Goal: Information Seeking & Learning: Learn about a topic

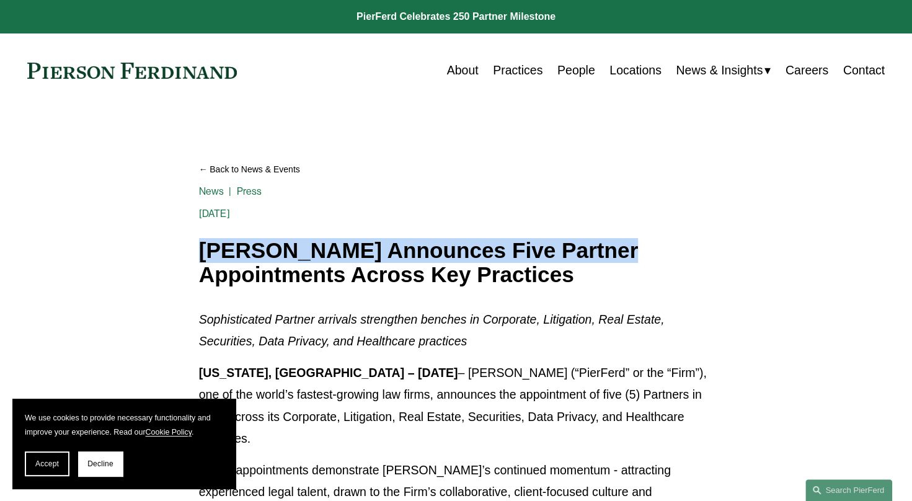
drag, startPoint x: 0, startPoint y: 0, endPoint x: 205, endPoint y: 253, distance: 325.5
click at [205, 253] on div "Back to News & Events [PERSON_NAME] Announces Five Partner Appointments Across …" at bounding box center [456, 220] width 515 height 135
drag, startPoint x: 205, startPoint y: 253, endPoint x: 194, endPoint y: 249, distance: 11.8
click at [201, 252] on h1 "[PERSON_NAME] Announces Five Partner Appointments Across Key Practices" at bounding box center [456, 263] width 515 height 48
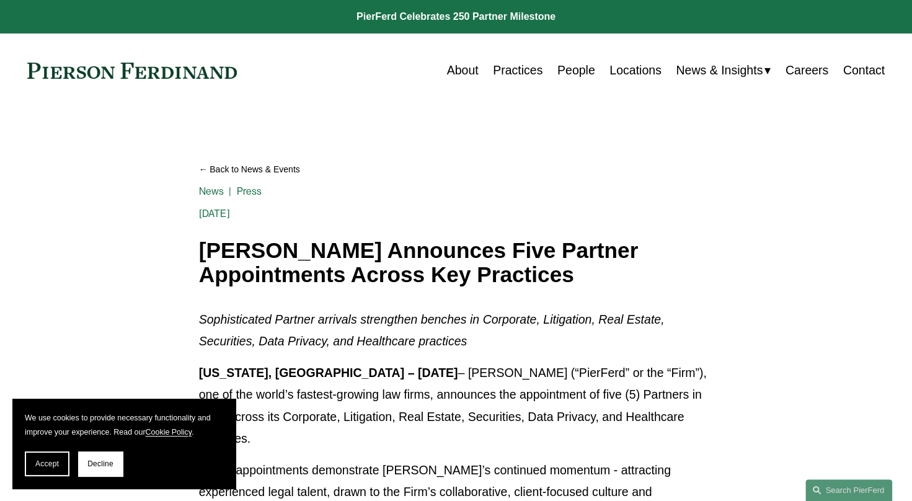
drag, startPoint x: 201, startPoint y: 252, endPoint x: 622, endPoint y: 281, distance: 422.2
click at [622, 281] on h1 "[PERSON_NAME] Announces Five Partner Appointments Across Key Practices" at bounding box center [456, 263] width 515 height 48
copy h1 "[PERSON_NAME] Announces Five Partner Appointments Across Key Practices"
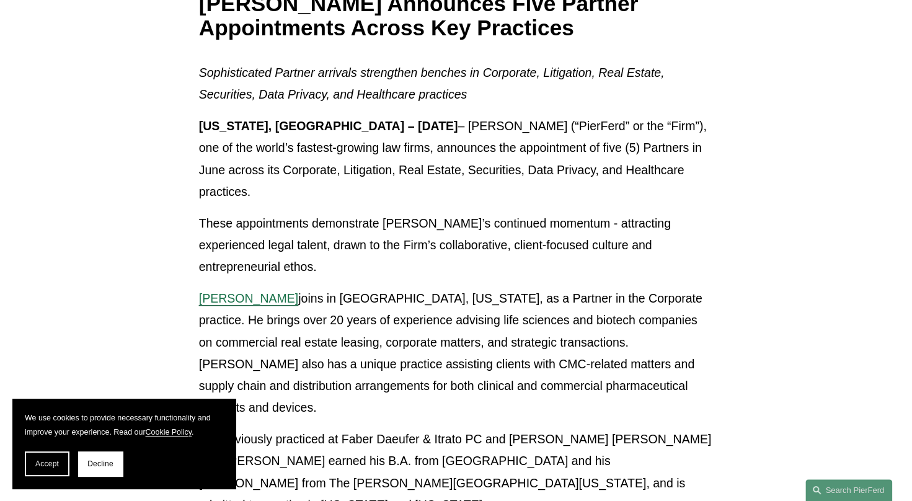
scroll to position [247, 0]
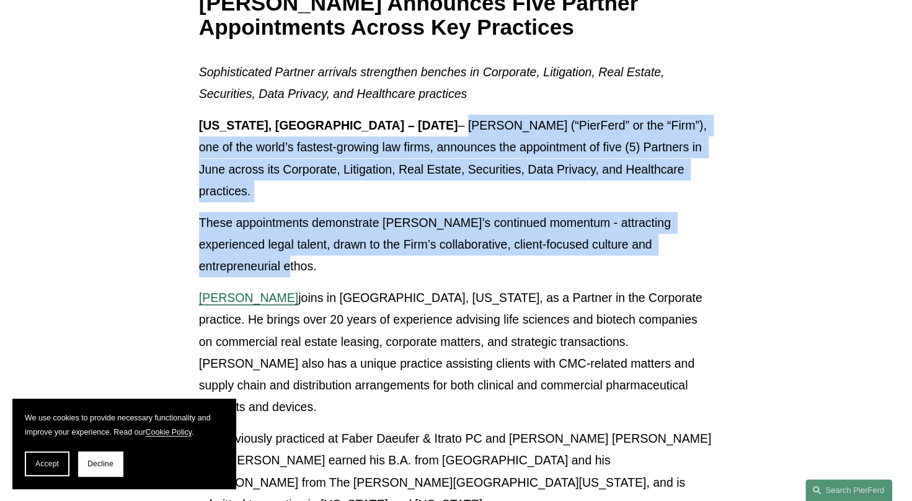
drag, startPoint x: 365, startPoint y: 127, endPoint x: 687, endPoint y: 211, distance: 333.4
copy div "[PERSON_NAME] (“PierFerd” or the “Firm”), one of the world’s fastest-growing la…"
